Goal: Information Seeking & Learning: Learn about a topic

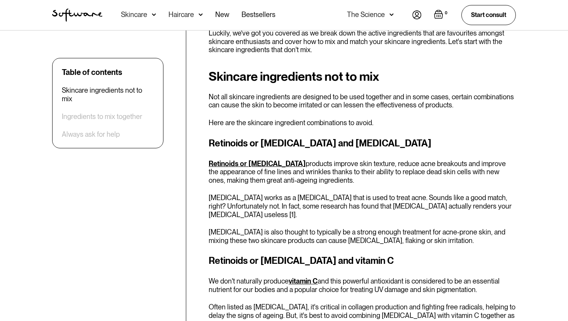
scroll to position [309, 0]
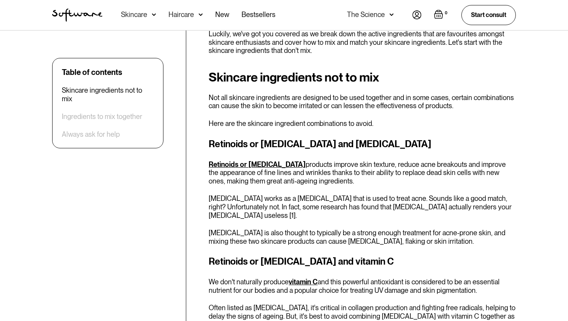
click at [213, 77] on h2 "Skincare ingredients not to mix" at bounding box center [362, 77] width 307 height 14
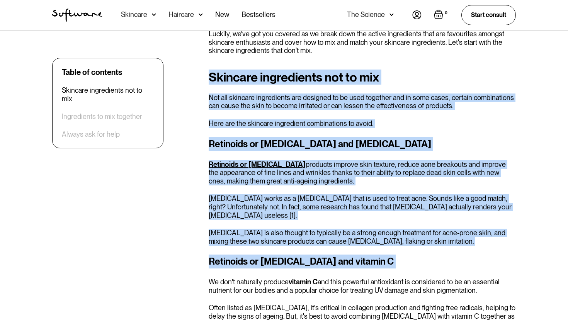
drag, startPoint x: 213, startPoint y: 77, endPoint x: 365, endPoint y: 260, distance: 237.7
copy div "Skincare ingredients not to mix Not all skincare ingredients are designed to be…"
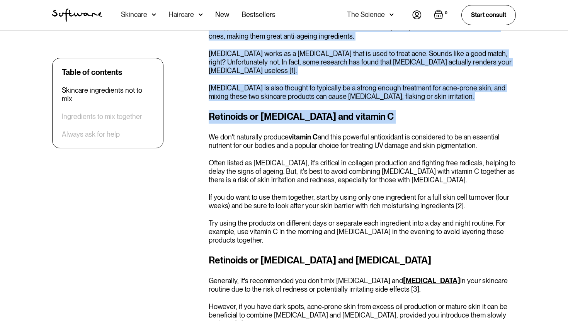
scroll to position [455, 0]
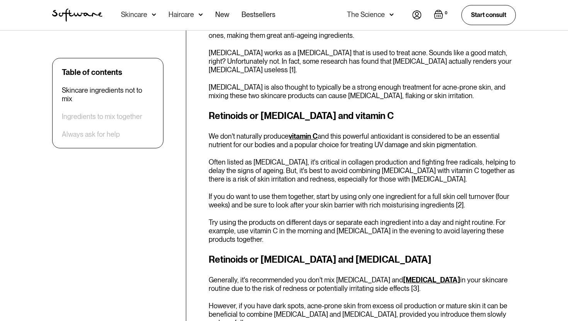
click at [212, 136] on p "We don't naturally produce vitamin C and this powerful antioxidant is considere…" at bounding box center [362, 140] width 307 height 17
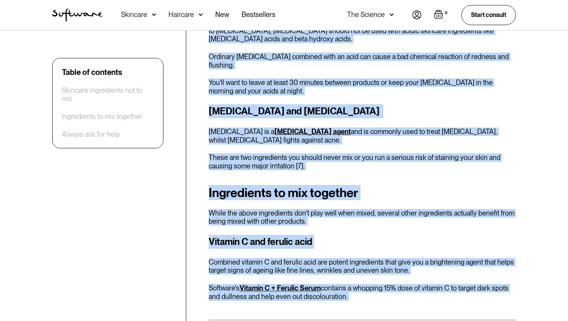
scroll to position [997, 0]
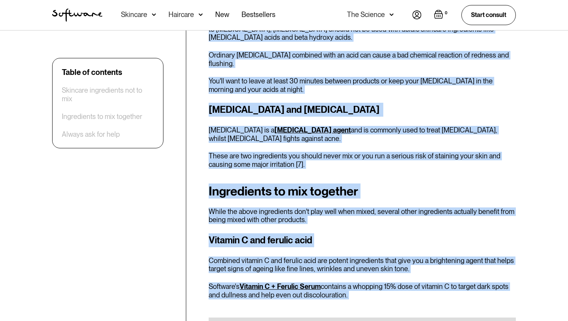
drag, startPoint x: 212, startPoint y: 136, endPoint x: 379, endPoint y: 276, distance: 217.3
copy div "We don't naturally produce vitamin C and this powerful antioxidant is considere…"
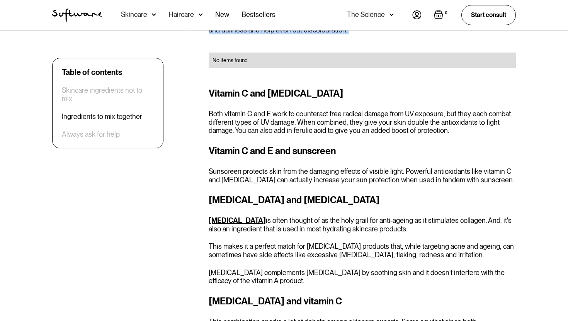
scroll to position [1263, 0]
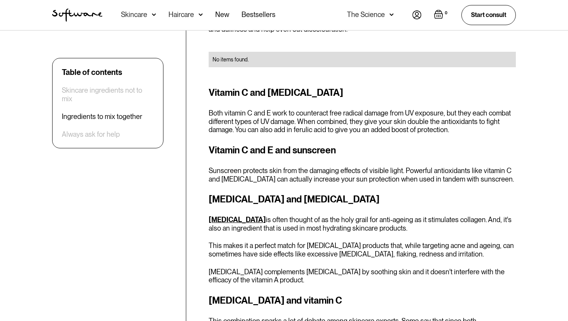
click at [213, 86] on h3 "Vitamin C and [MEDICAL_DATA]" at bounding box center [362, 93] width 307 height 14
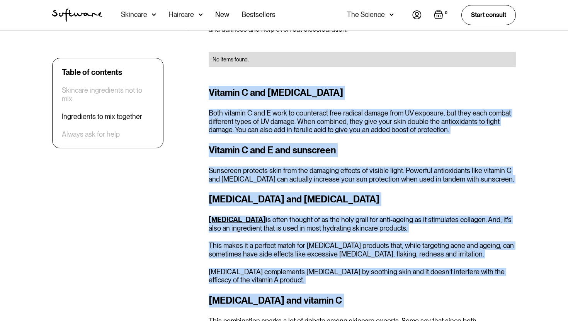
drag, startPoint x: 213, startPoint y: 73, endPoint x: 374, endPoint y: 286, distance: 266.7
copy div "Vitamin C and [MEDICAL_DATA] Both vitamin C and E work to counteract free radic…"
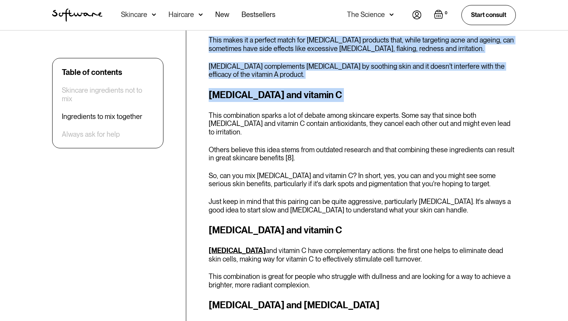
scroll to position [1471, 0]
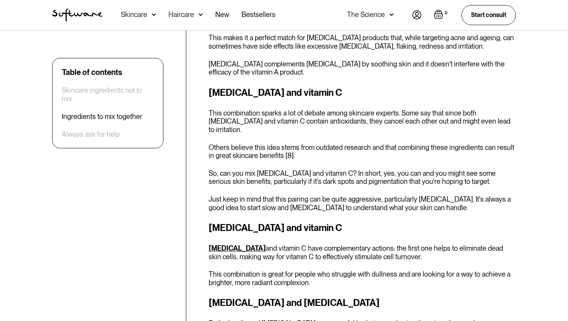
click at [212, 109] on p "This combination sparks a lot of debate among skincare experts. Some say that s…" at bounding box center [362, 121] width 307 height 25
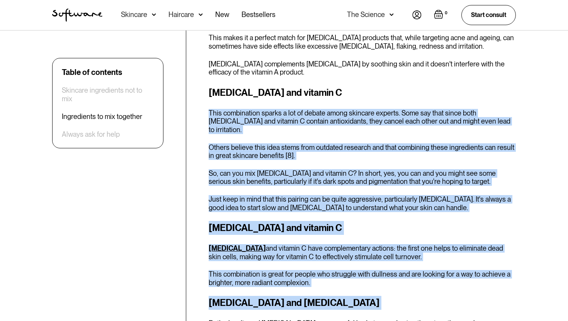
drag, startPoint x: 212, startPoint y: 95, endPoint x: 355, endPoint y: 277, distance: 231.5
click at [355, 277] on div "Ingredients to mix together While the above ingredients don't play well when mi…" at bounding box center [362, 221] width 307 height 1021
copy div "This combination sparks a lot of debate among skincare experts. Some say that s…"
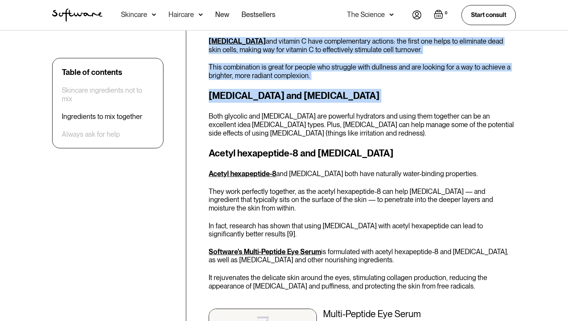
scroll to position [1680, 0]
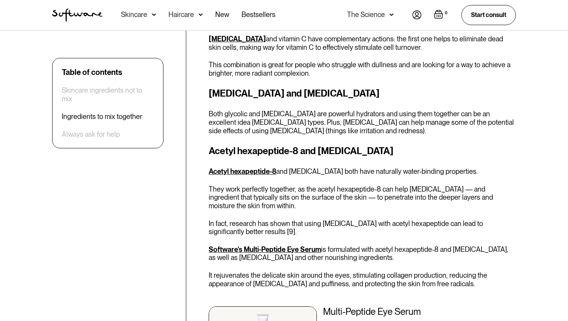
click at [210, 110] on p "Both glycolic and [MEDICAL_DATA] are powerful hydrators and using them together…" at bounding box center [362, 122] width 307 height 25
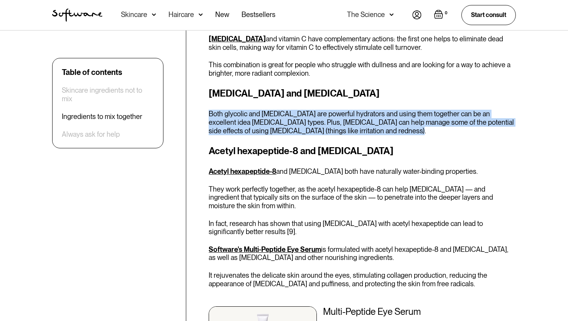
drag, startPoint x: 210, startPoint y: 86, endPoint x: 343, endPoint y: 109, distance: 134.6
click at [343, 110] on p "Both glycolic and [MEDICAL_DATA] are powerful hydrators and using them together…" at bounding box center [362, 122] width 307 height 25
copy p "Both glycolic and [MEDICAL_DATA] are powerful hydrators and using them together…"
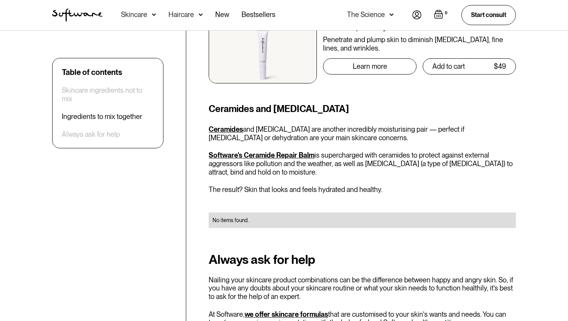
scroll to position [1965, 0]
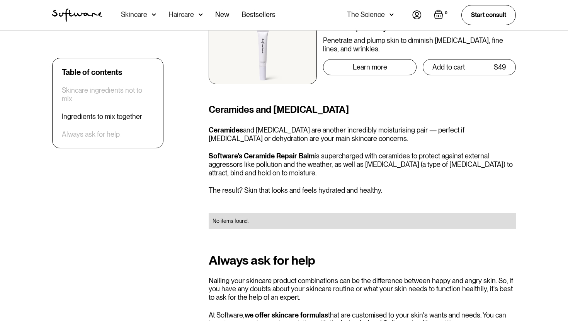
click at [210, 103] on h3 "Ceramides and [MEDICAL_DATA]" at bounding box center [362, 110] width 307 height 14
click at [234, 103] on h3 "Ceramides and [MEDICAL_DATA]" at bounding box center [362, 110] width 307 height 14
drag, startPoint x: 234, startPoint y: 87, endPoint x: 258, endPoint y: 90, distance: 23.8
click at [259, 103] on h3 "Ceramides and [MEDICAL_DATA]" at bounding box center [362, 110] width 307 height 14
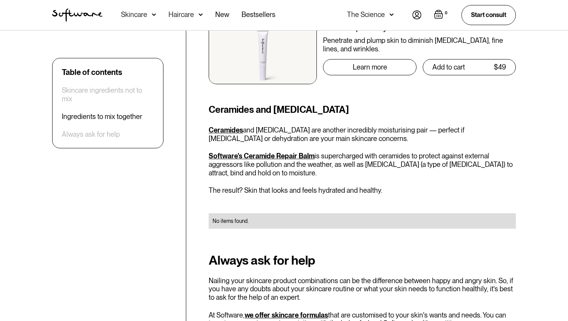
click at [209, 103] on h3 "Ceramides and [MEDICAL_DATA]" at bounding box center [362, 110] width 307 height 14
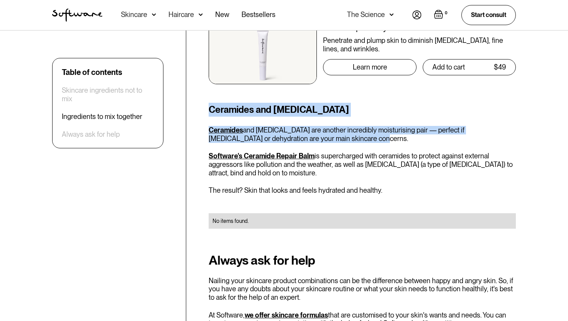
drag, startPoint x: 209, startPoint y: 85, endPoint x: 337, endPoint y: 115, distance: 131.5
click at [337, 115] on div "Ceramides and [MEDICAL_DATA] Ceramides and [MEDICAL_DATA] are another incredibl…" at bounding box center [362, 170] width 307 height 135
copy div "Ceramides and [MEDICAL_DATA] Ceramides and [MEDICAL_DATA] are another incredibl…"
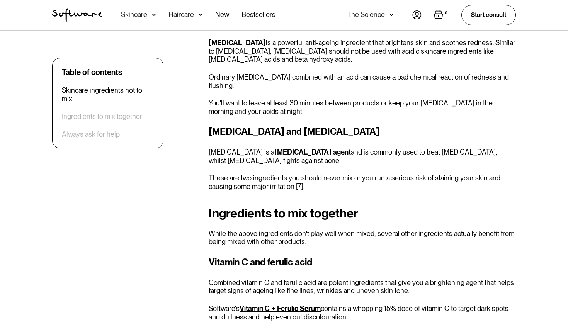
scroll to position [974, 0]
